Goal: Task Accomplishment & Management: Manage account settings

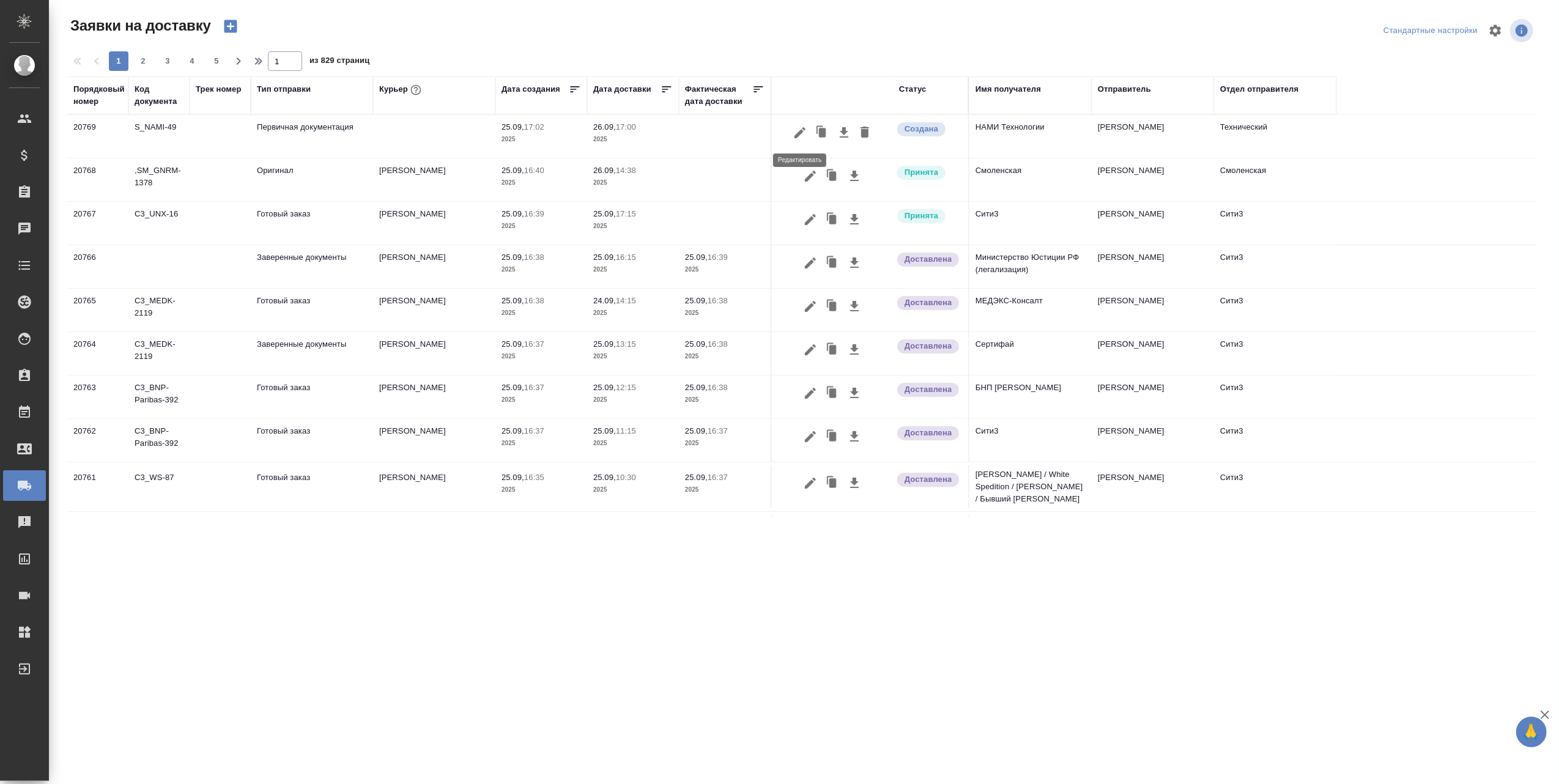
click at [802, 130] on icon "button" at bounding box center [799, 132] width 11 height 11
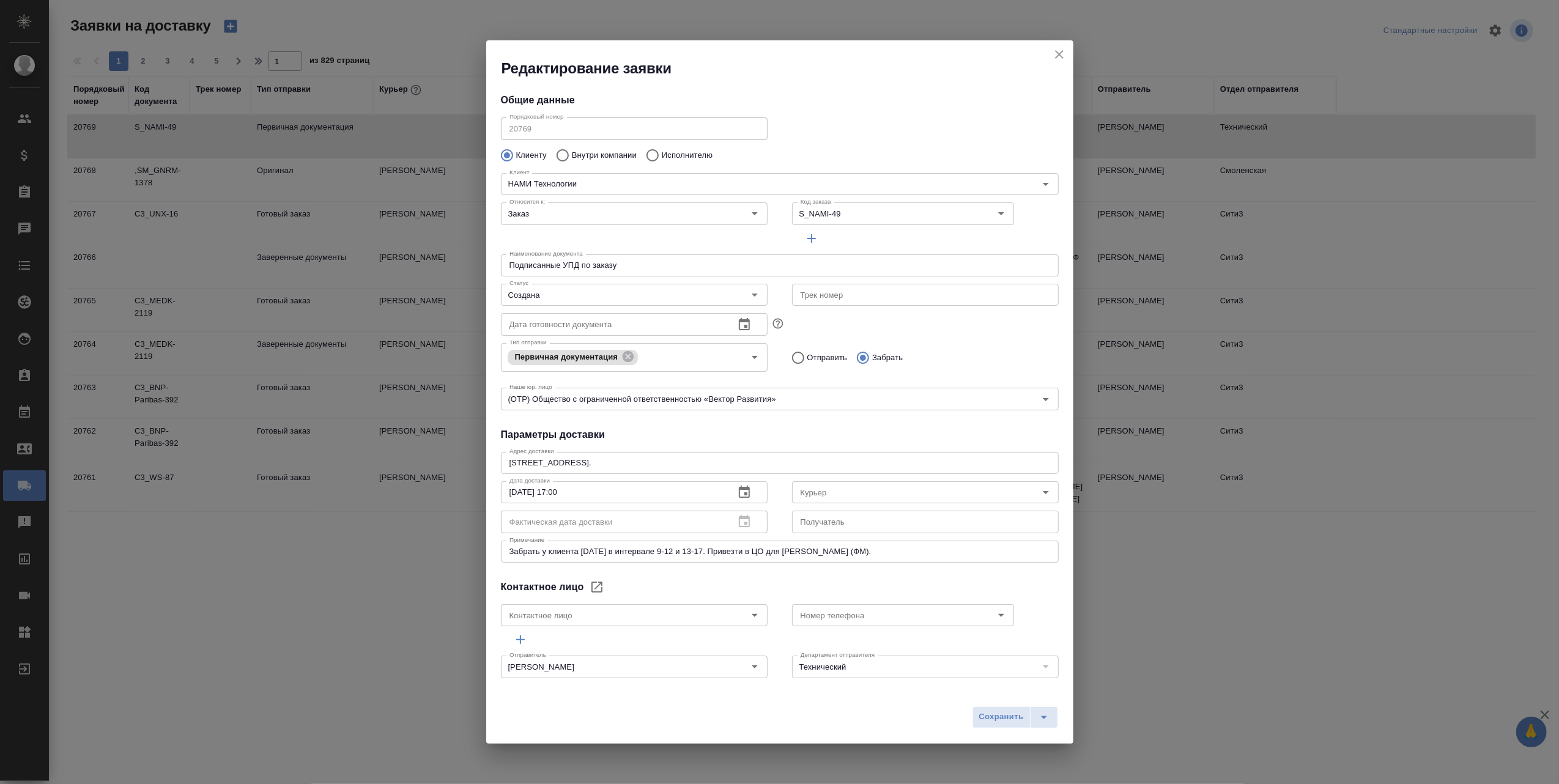
type input "[PERSON_NAME]"
type input "89266589924"
click at [1038, 489] on icon "Open" at bounding box center [1045, 491] width 15 height 15
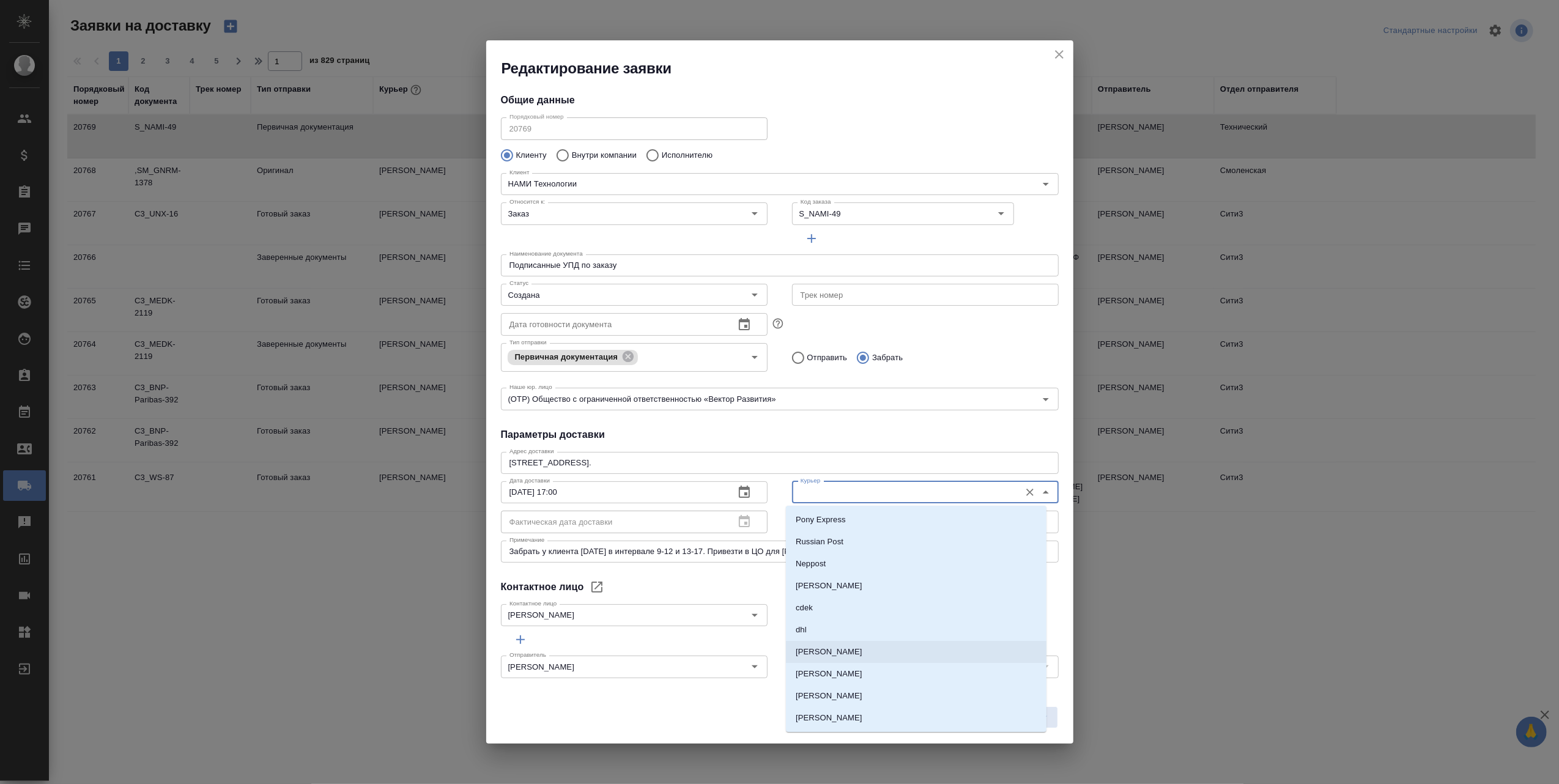
click at [844, 654] on p "[PERSON_NAME]" at bounding box center [829, 651] width 67 height 12
type input "[PERSON_NAME]"
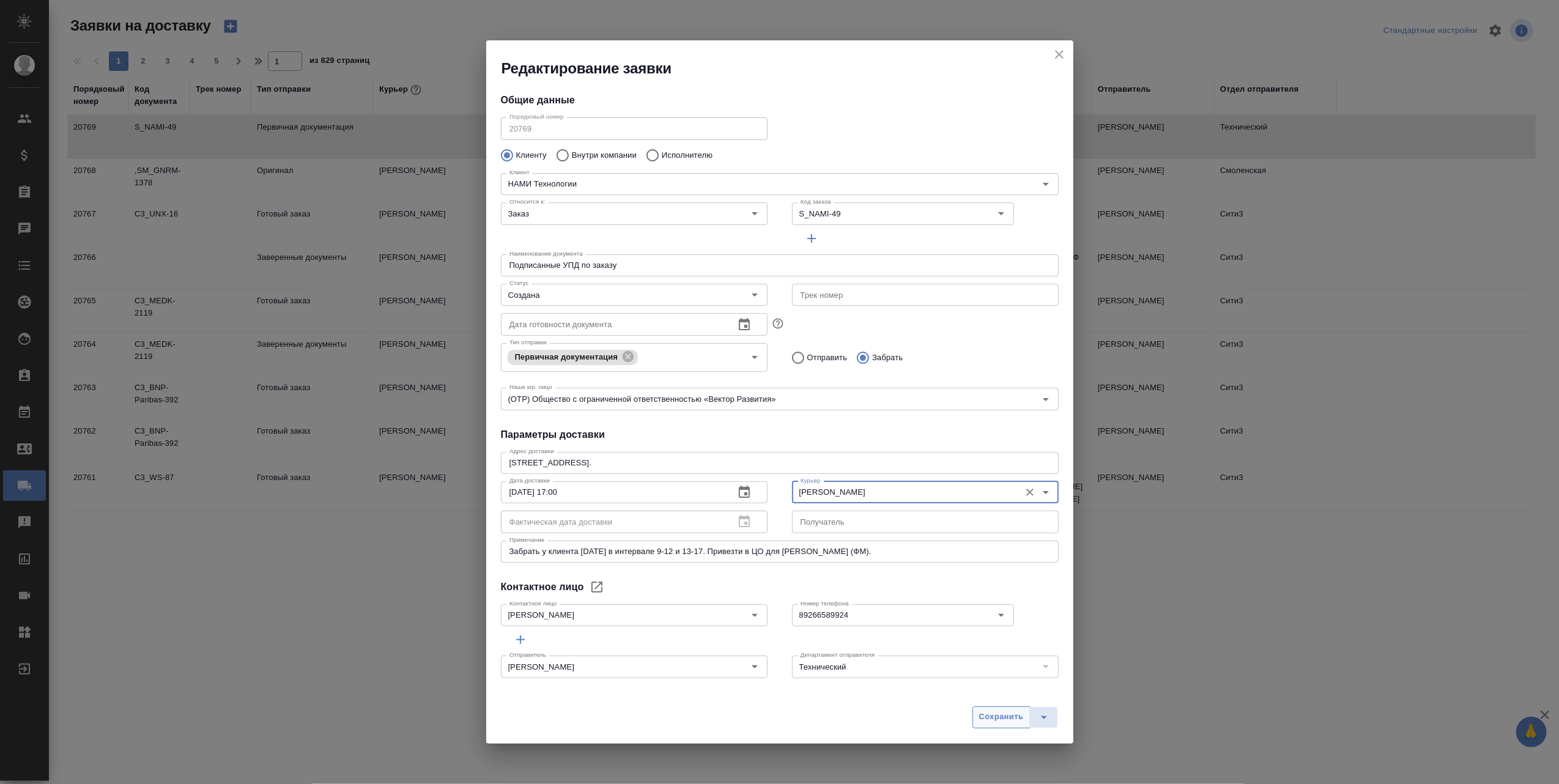
click at [1006, 717] on span "Сохранить" at bounding box center [1001, 717] width 44 height 14
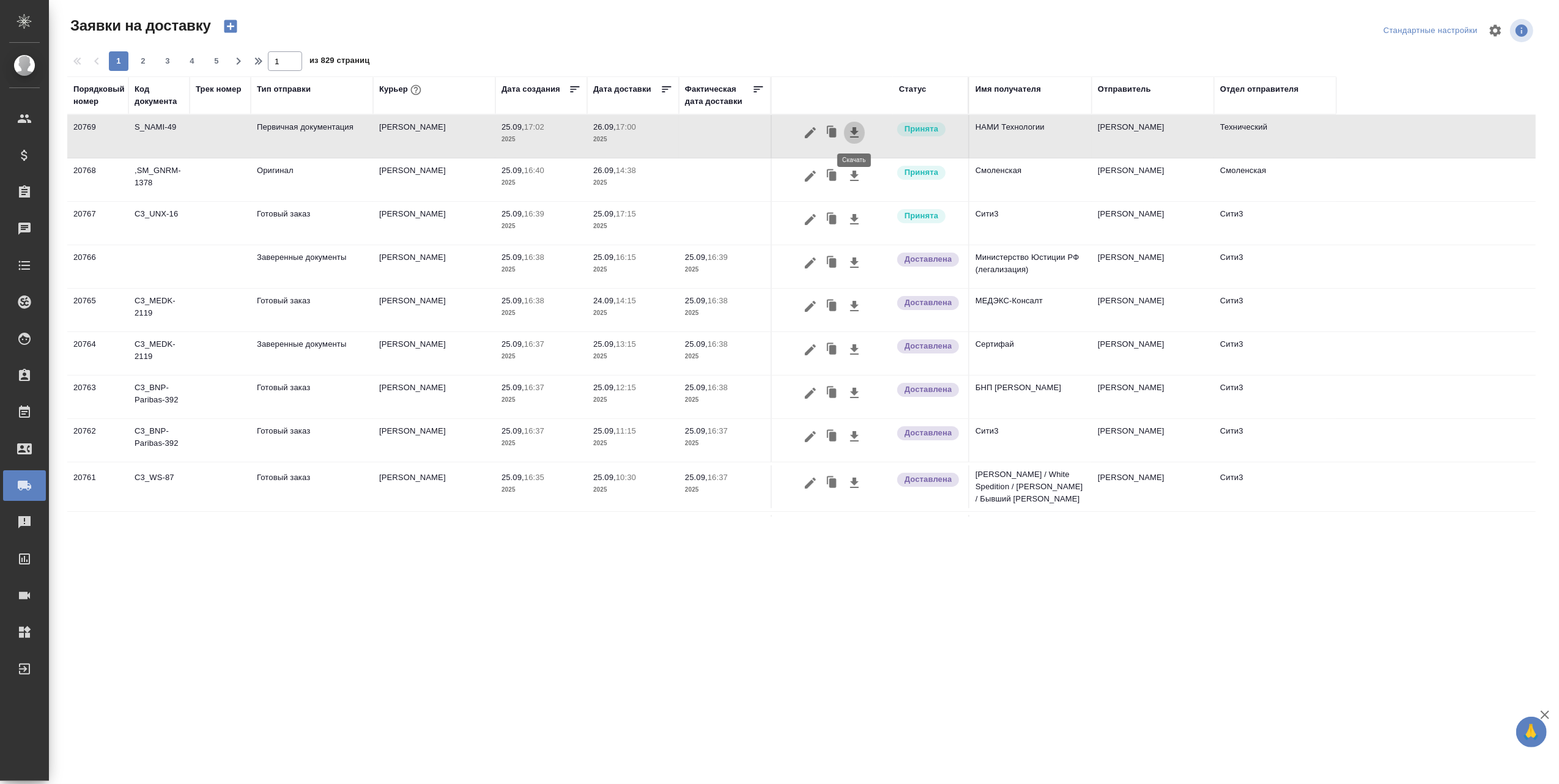
click at [848, 130] on icon "button" at bounding box center [854, 132] width 15 height 15
